Goal: Task Accomplishment & Management: Use online tool/utility

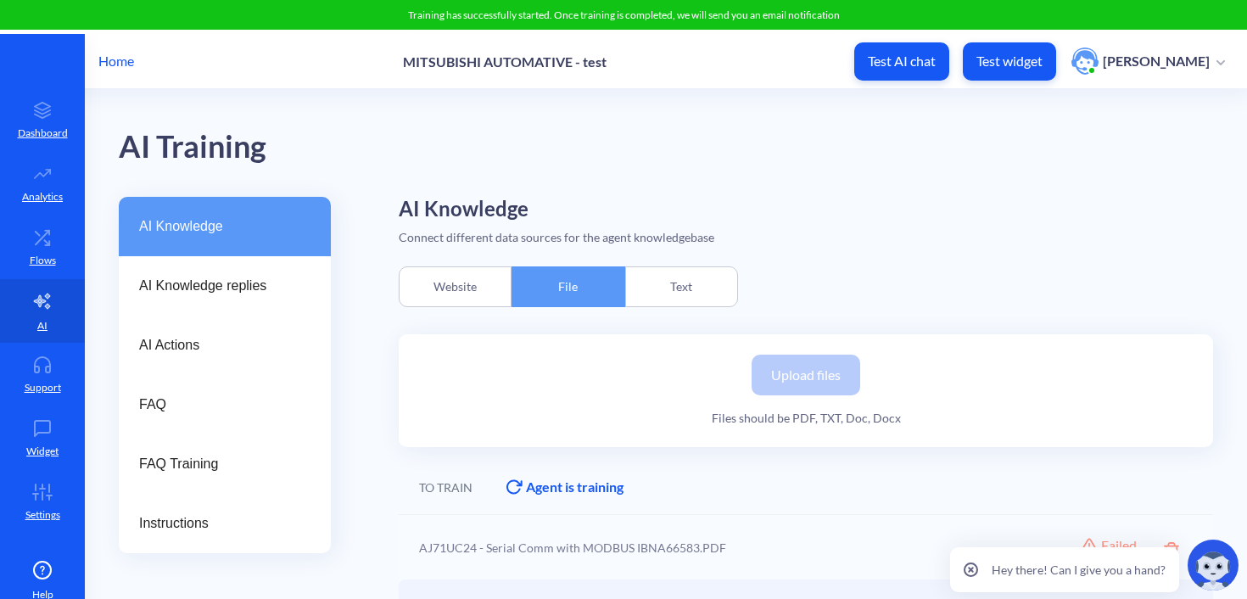
scroll to position [174, 0]
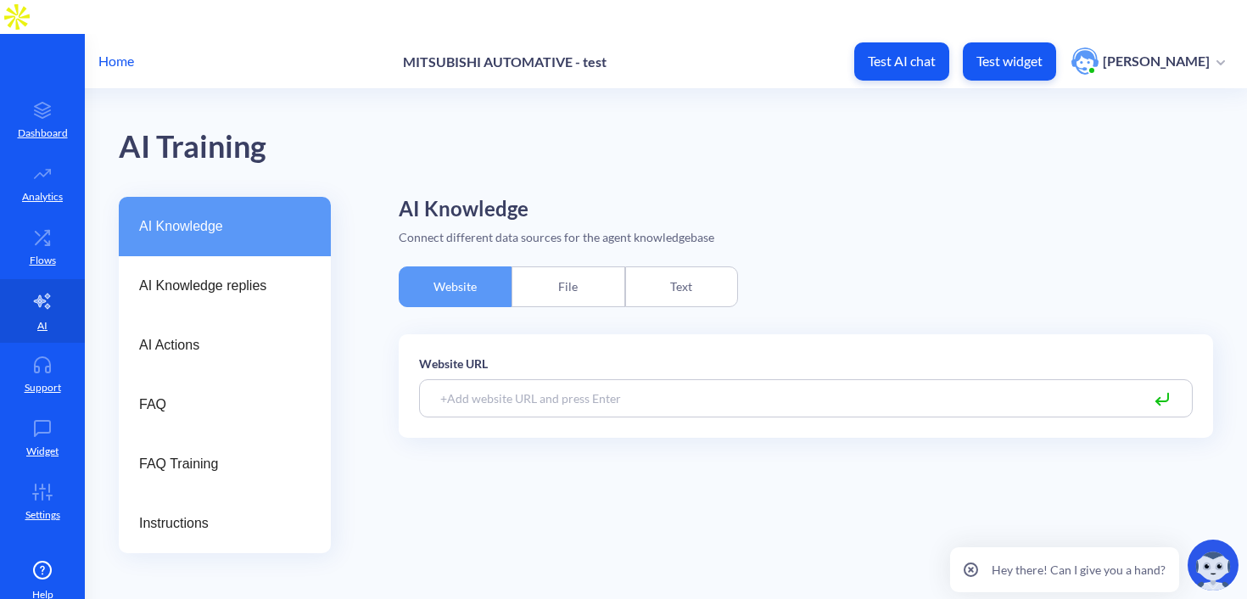
click at [574, 266] on div "File" at bounding box center [568, 286] width 113 height 41
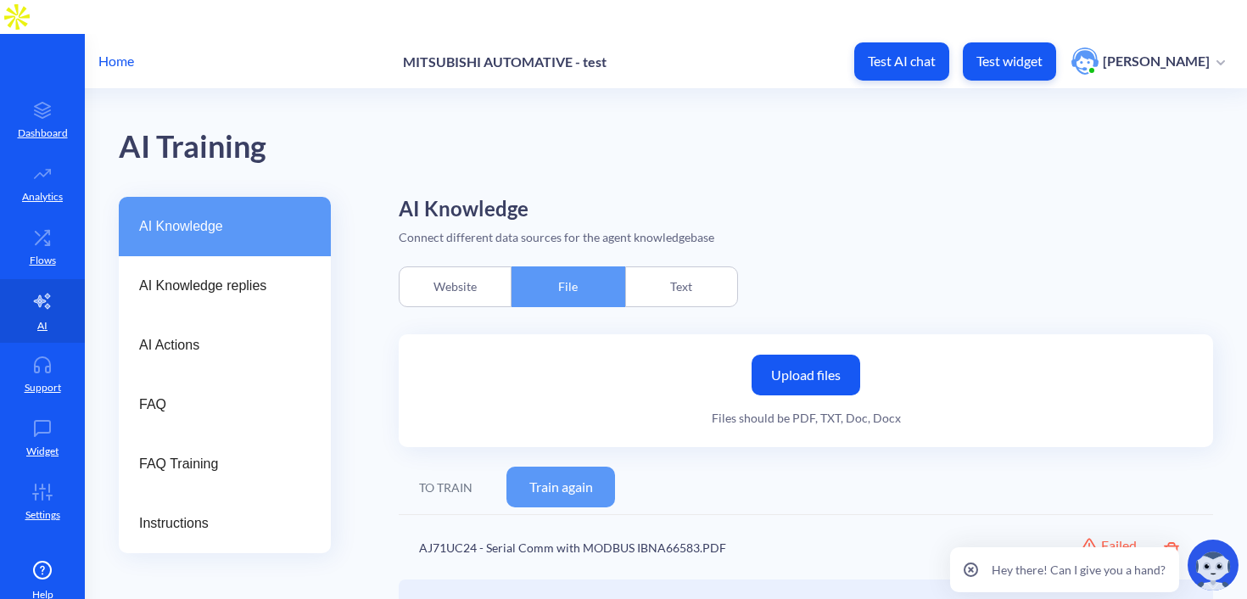
click at [569, 467] on button "Train again" at bounding box center [560, 487] width 109 height 41
